Goal: Task Accomplishment & Management: Manage account settings

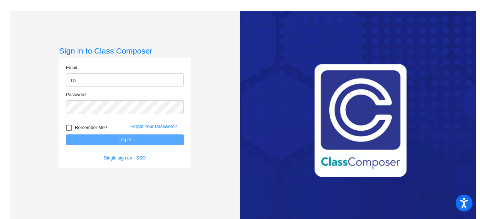
type input "[EMAIL_ADDRESS][DOMAIN_NAME]"
click at [103, 114] on div "Password" at bounding box center [124, 104] width 129 height 27
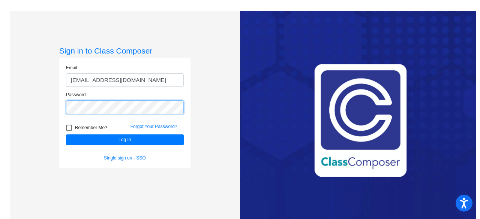
click at [66, 134] on button "Log In" at bounding box center [125, 139] width 118 height 11
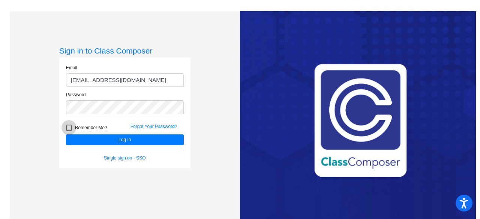
click at [87, 124] on span "Remember Me?" at bounding box center [91, 127] width 32 height 9
click at [69, 131] on input "Remember Me?" at bounding box center [69, 131] width 0 height 0
click at [87, 124] on span "Remember Me?" at bounding box center [91, 127] width 32 height 9
click at [69, 131] on input "Remember Me?" at bounding box center [69, 131] width 0 height 0
checkbox input "false"
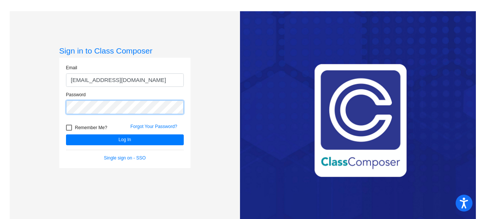
click at [66, 134] on button "Log In" at bounding box center [125, 139] width 118 height 11
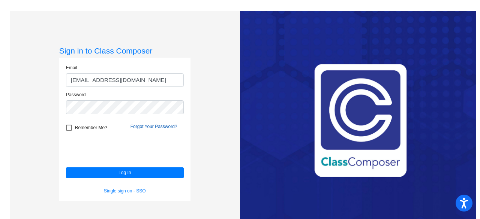
click at [158, 127] on link "Forgot Your Password?" at bounding box center [153, 126] width 47 height 5
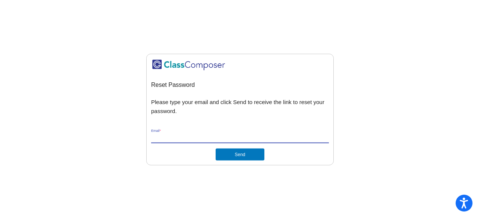
click at [179, 139] on input "Email *" at bounding box center [240, 137] width 178 height 7
type input "[EMAIL_ADDRESS][DOMAIN_NAME]"
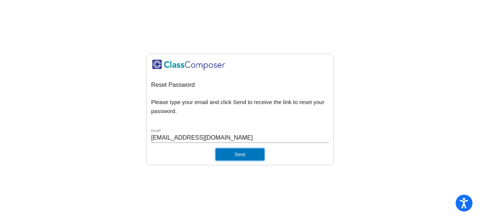
click at [227, 155] on button "Send" at bounding box center [239, 155] width 49 height 12
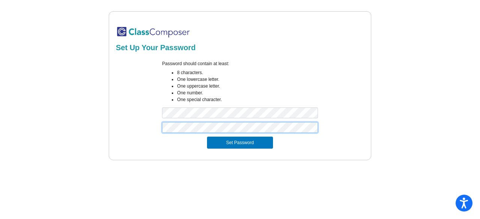
click at [207, 137] on button "Set Password" at bounding box center [240, 143] width 66 height 12
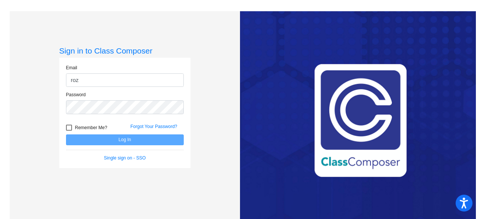
type input "[EMAIL_ADDRESS][DOMAIN_NAME]"
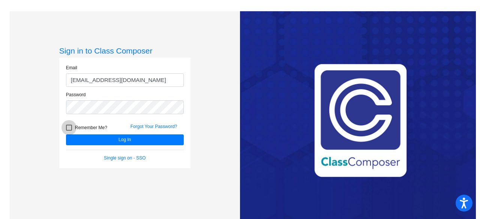
click at [84, 126] on span "Remember Me?" at bounding box center [91, 127] width 32 height 9
click at [69, 131] on input "Remember Me?" at bounding box center [69, 131] width 0 height 0
checkbox input "true"
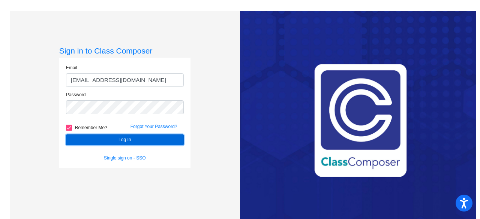
click at [94, 137] on button "Log In" at bounding box center [125, 139] width 118 height 11
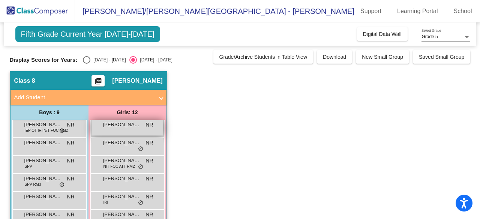
click at [112, 128] on span "[PERSON_NAME]" at bounding box center [121, 124] width 37 height 7
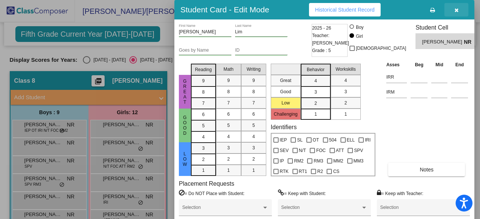
click at [455, 9] on icon "button" at bounding box center [456, 9] width 4 height 5
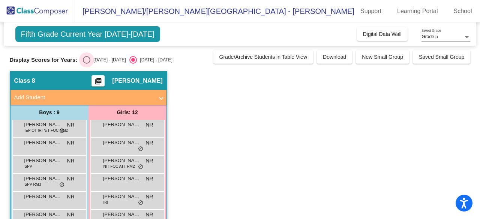
click at [99, 57] on div "[DATE] - [DATE]" at bounding box center [107, 60] width 35 height 7
click at [87, 64] on input "[DATE] - [DATE]" at bounding box center [86, 64] width 0 height 0
radio input "true"
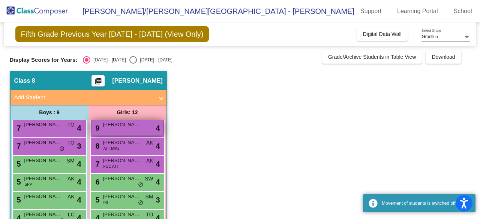
click at [130, 131] on div "9 [PERSON_NAME] lock do_not_disturb_alt 4" at bounding box center [127, 127] width 72 height 15
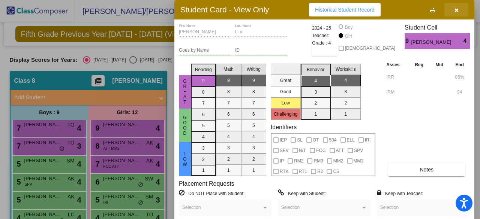
click at [456, 8] on icon "button" at bounding box center [456, 9] width 4 height 5
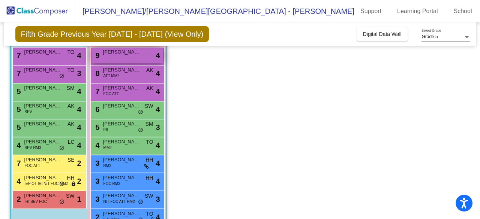
scroll to position [128, 0]
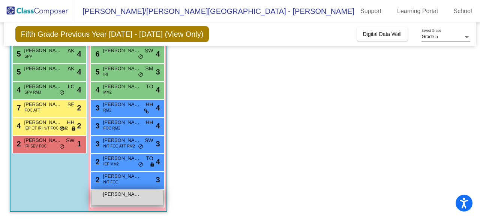
click at [115, 196] on span "[PERSON_NAME]" at bounding box center [121, 194] width 37 height 7
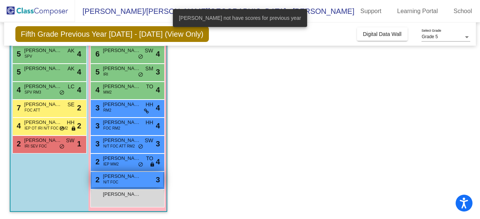
click at [142, 179] on div "2 [PERSON_NAME] N/T FOC lock do_not_disturb_alt 3" at bounding box center [127, 179] width 72 height 15
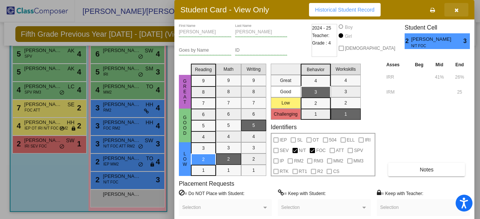
click at [459, 9] on button "button" at bounding box center [456, 9] width 24 height 13
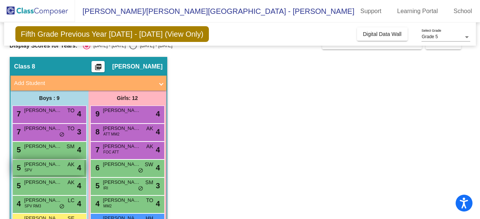
scroll to position [13, 0]
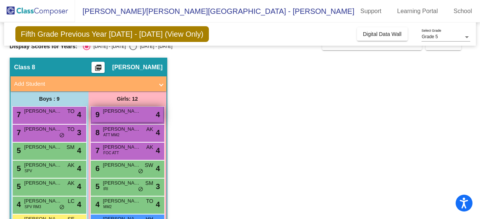
click at [122, 119] on div "9 [PERSON_NAME] lock do_not_disturb_alt 4" at bounding box center [127, 114] width 72 height 15
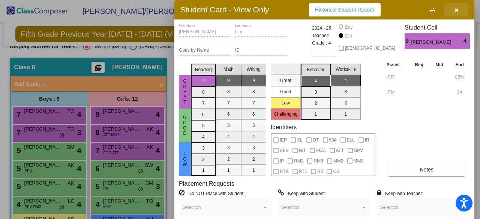
click at [455, 9] on icon "button" at bounding box center [456, 9] width 4 height 5
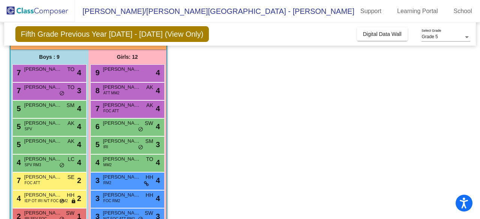
scroll to position [39, 0]
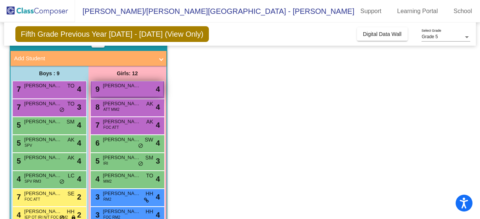
click at [106, 90] on div "9 [PERSON_NAME] lock do_not_disturb_alt 4" at bounding box center [127, 88] width 72 height 15
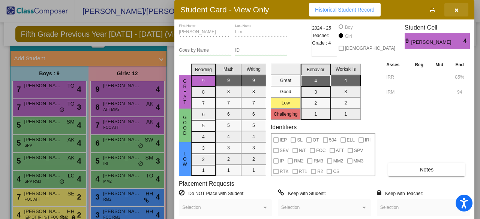
click at [456, 11] on icon "button" at bounding box center [456, 9] width 4 height 5
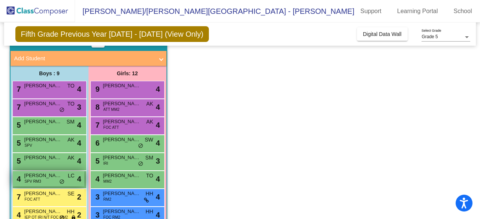
click at [71, 176] on span "LC" at bounding box center [71, 176] width 7 height 8
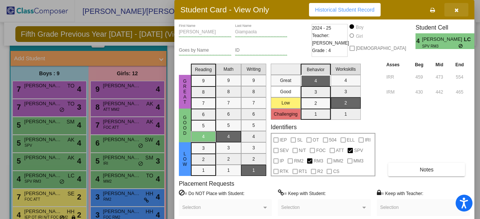
click at [457, 12] on icon "button" at bounding box center [456, 9] width 4 height 5
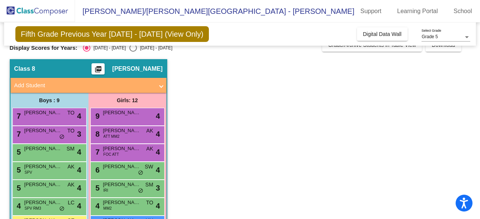
scroll to position [11, 0]
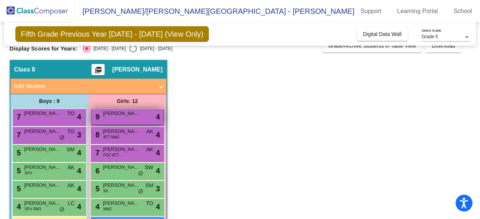
click at [127, 122] on div "9 [PERSON_NAME] lock do_not_disturb_alt 4" at bounding box center [127, 116] width 72 height 15
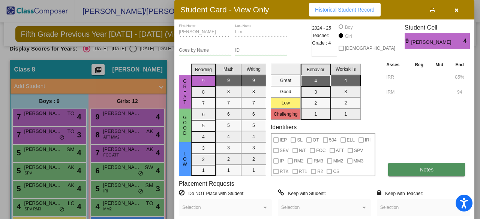
click at [399, 165] on button "Notes" at bounding box center [426, 169] width 77 height 13
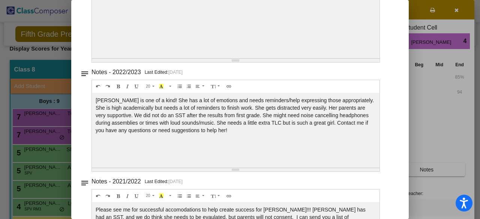
scroll to position [0, 0]
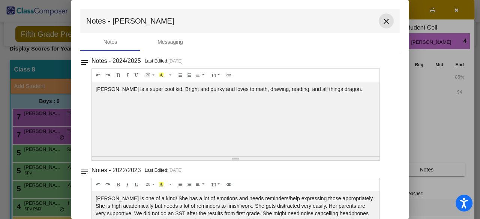
click at [381, 21] on mat-icon "close" at bounding box center [385, 21] width 9 height 9
